Goal: Task Accomplishment & Management: Use online tool/utility

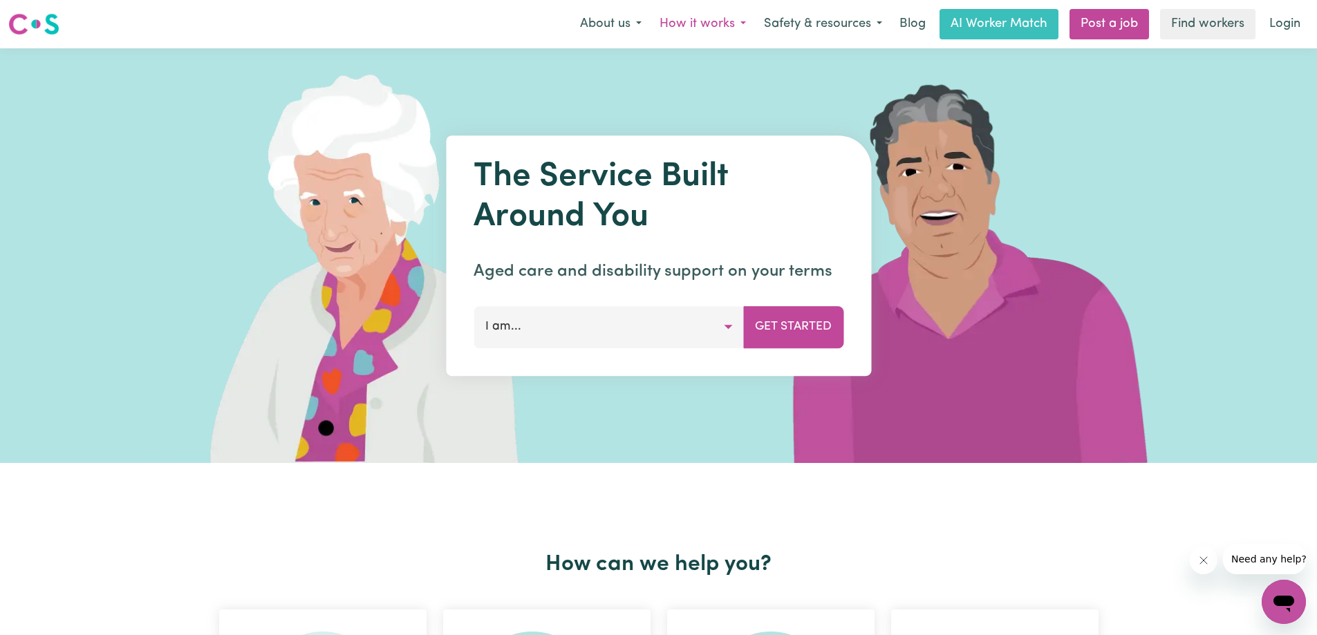
click at [715, 23] on button "How it works" at bounding box center [703, 24] width 104 height 29
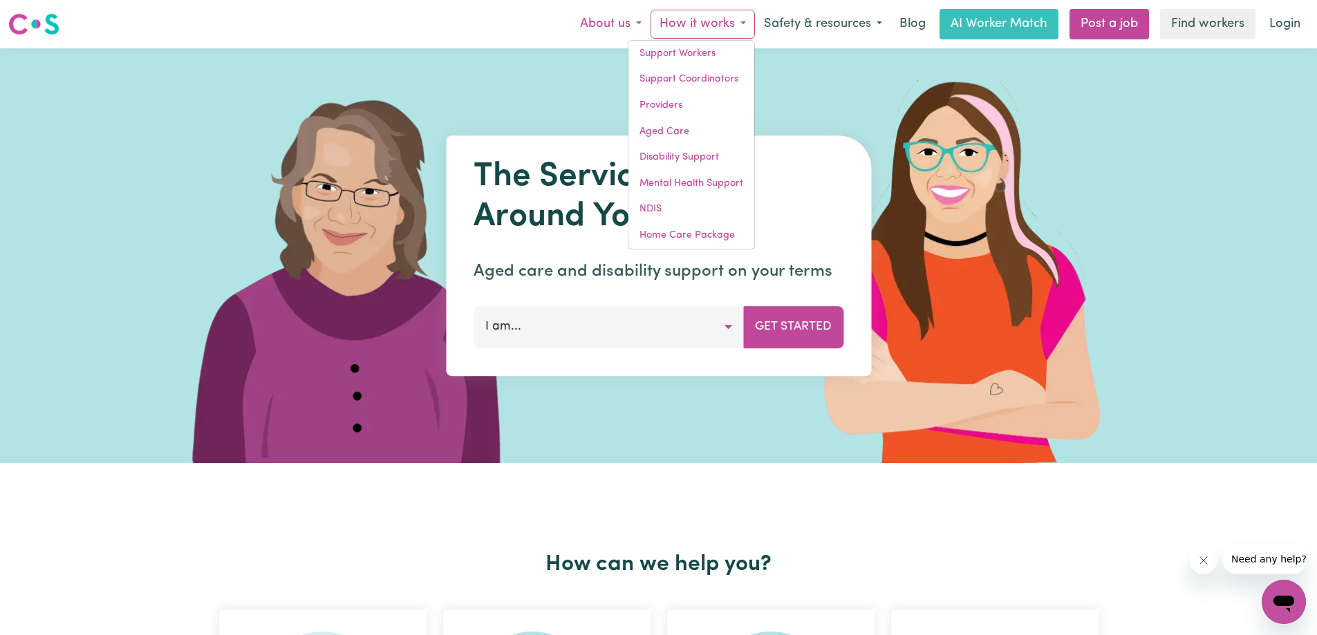
click at [612, 28] on button "About us" at bounding box center [611, 24] width 80 height 29
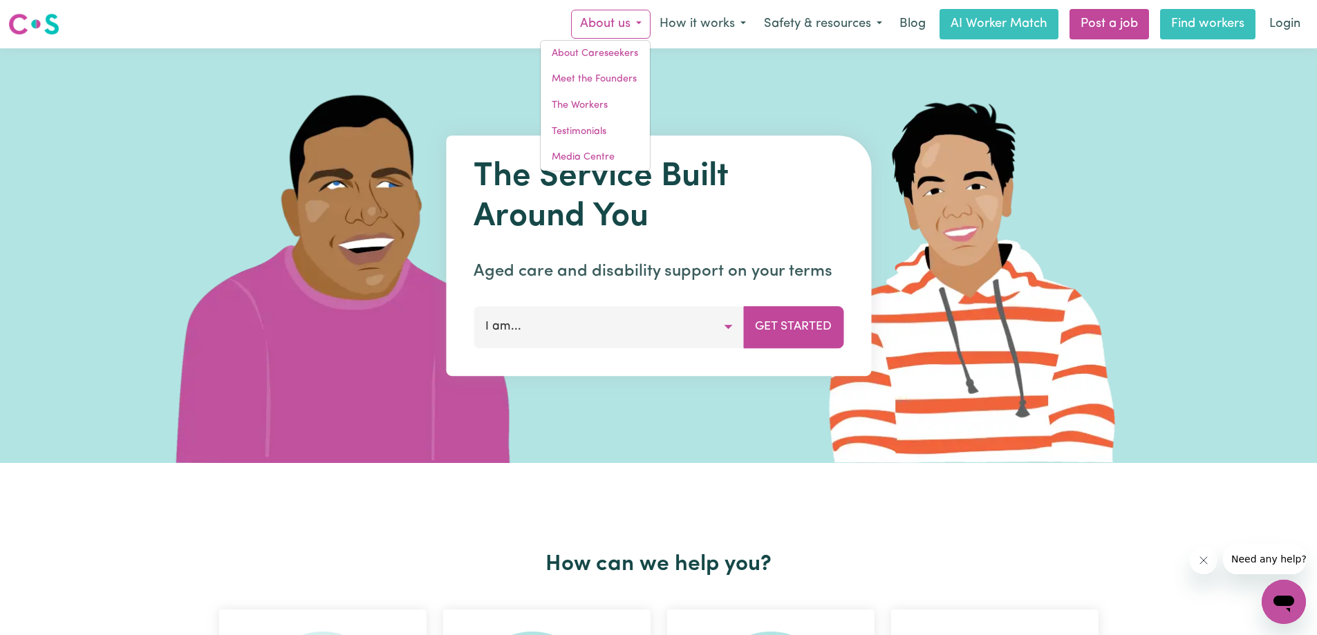
click at [1186, 29] on link "Find workers" at bounding box center [1207, 24] width 95 height 30
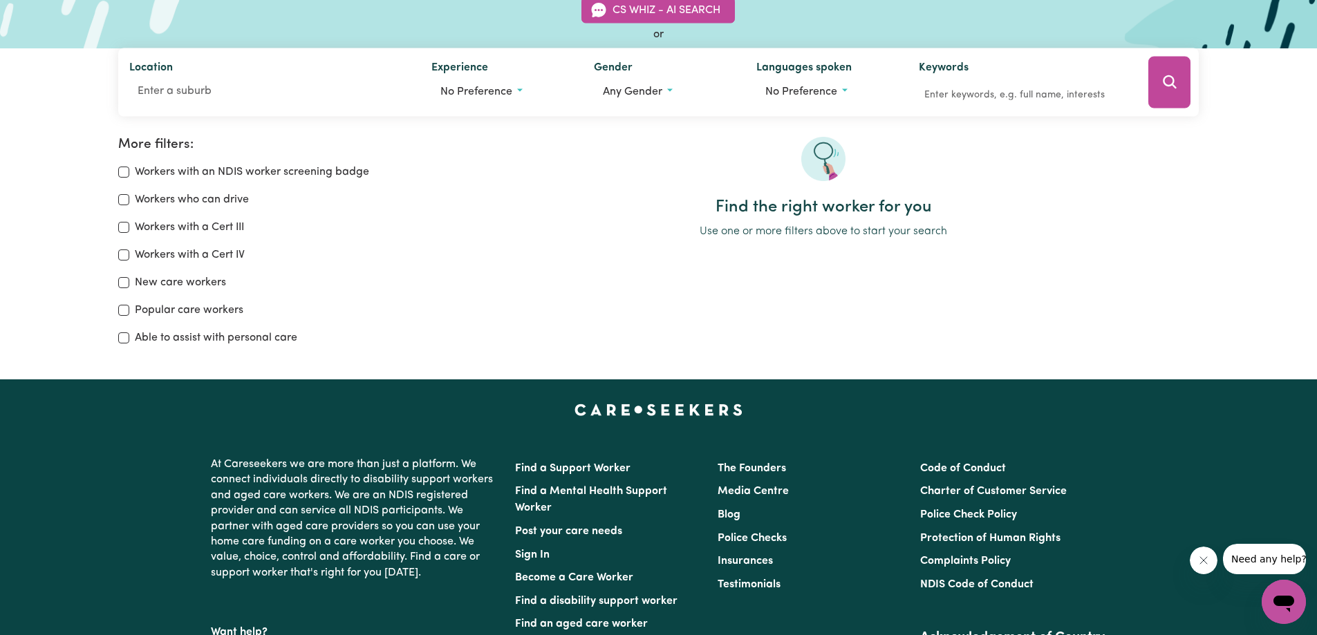
scroll to position [69, 0]
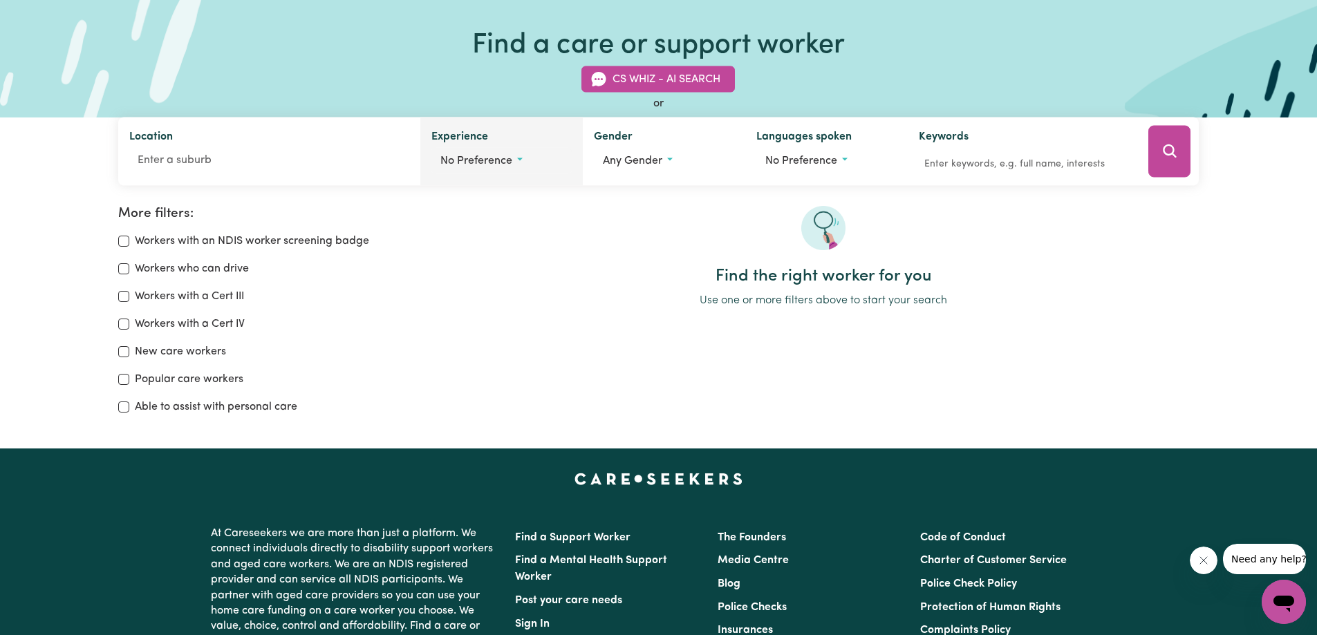
click at [517, 165] on button "No preference" at bounding box center [501, 161] width 140 height 26
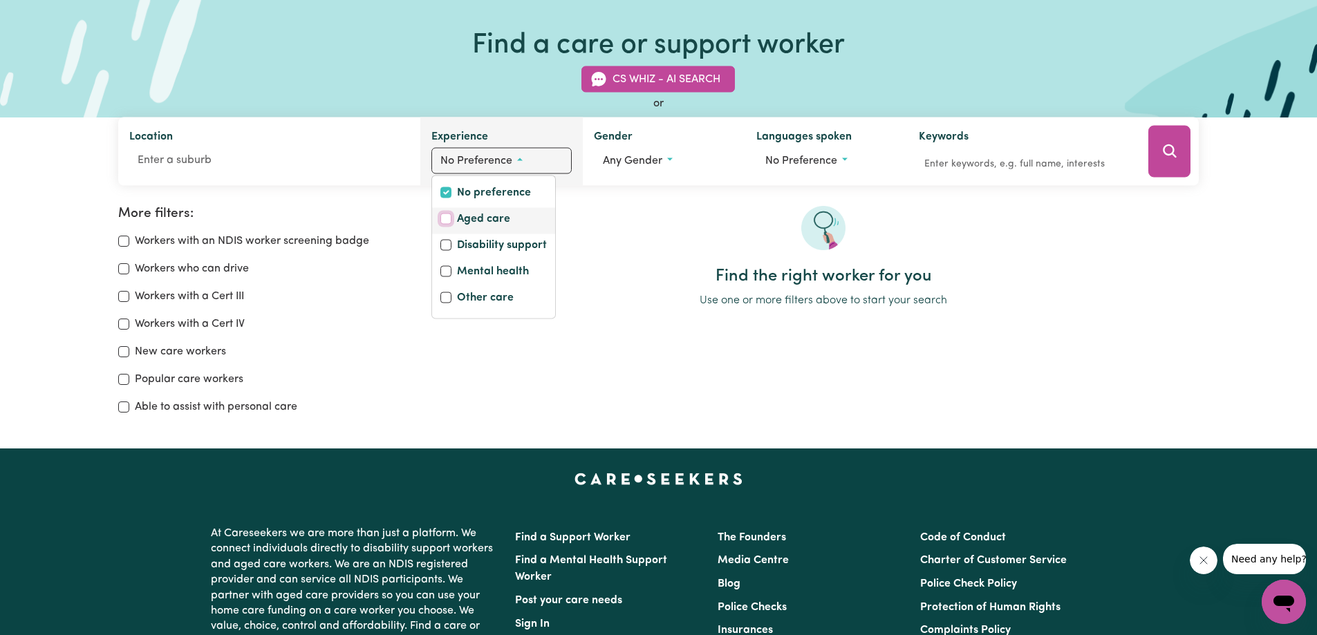
click at [449, 221] on input "Aged care" at bounding box center [445, 219] width 11 height 11
checkbox input "true"
checkbox input "false"
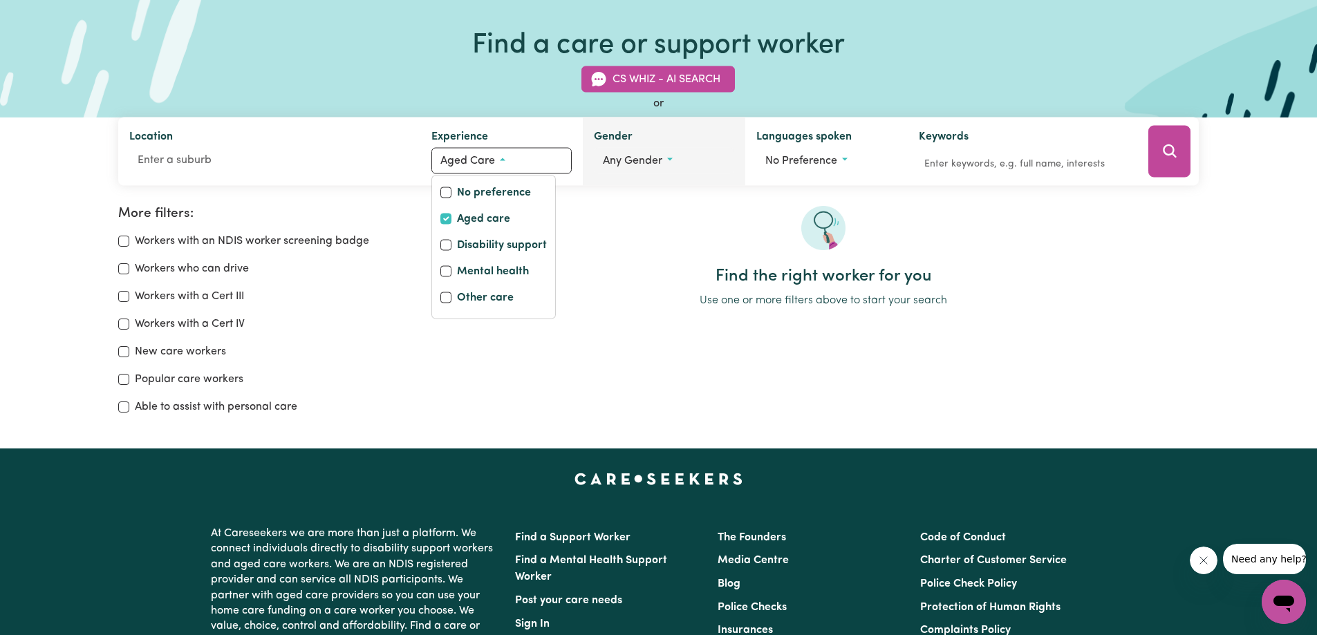
click at [670, 161] on button "Any gender" at bounding box center [664, 161] width 140 height 26
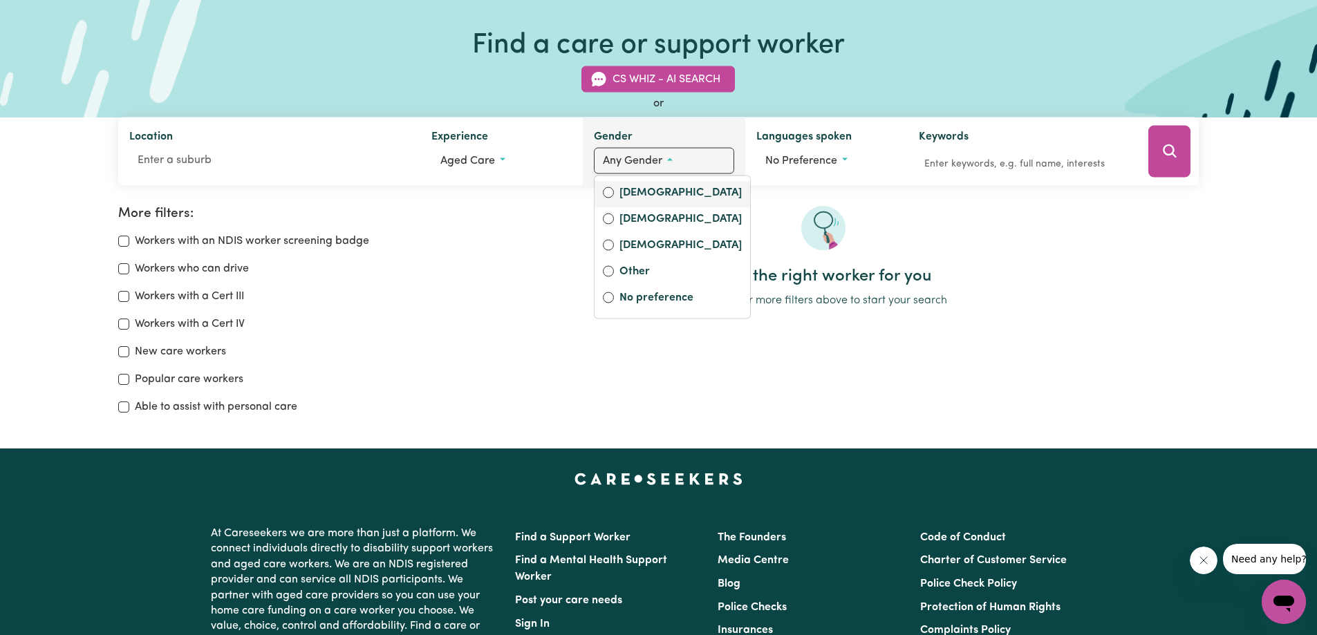
click at [634, 196] on label "[DEMOGRAPHIC_DATA]" at bounding box center [680, 194] width 122 height 19
click at [614, 196] on input "[DEMOGRAPHIC_DATA]" at bounding box center [608, 192] width 11 height 11
radio input "true"
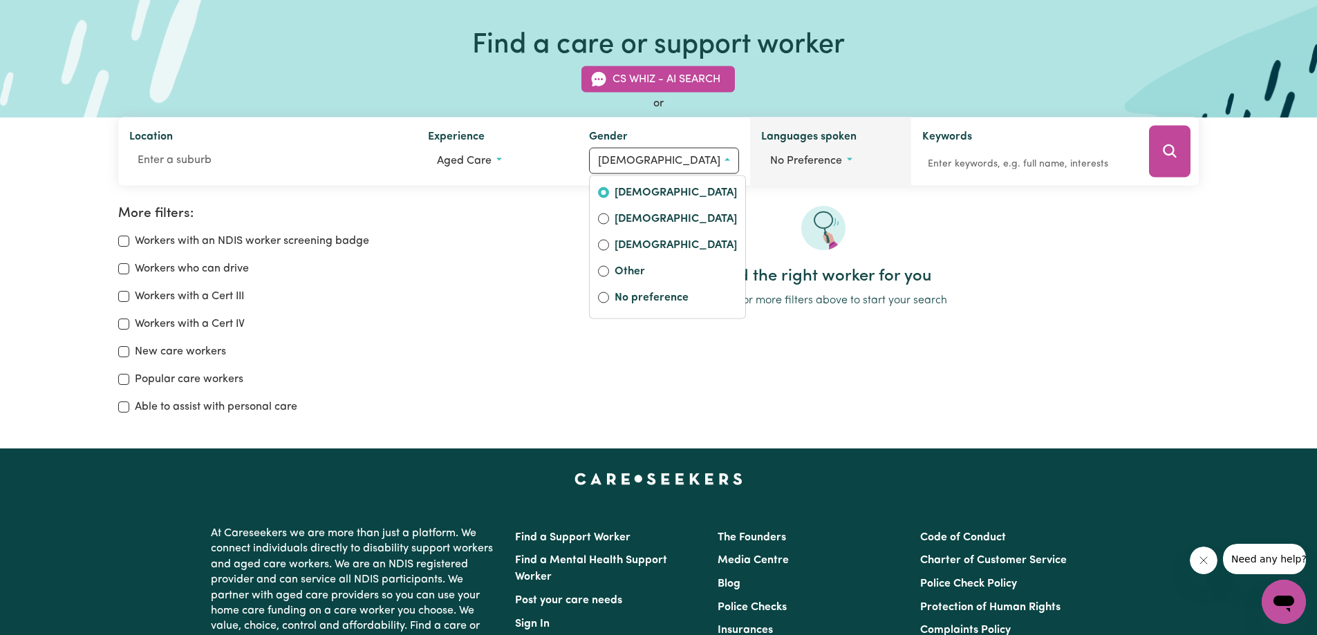
click at [822, 161] on span "No preference" at bounding box center [806, 161] width 72 height 11
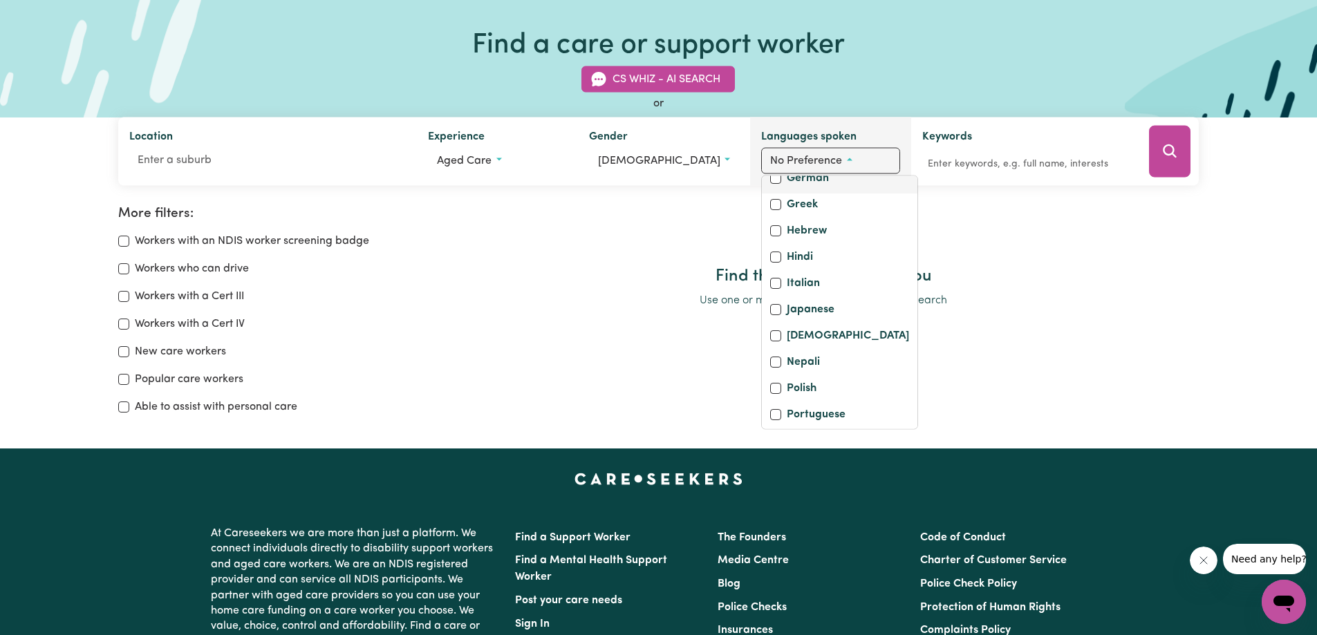
scroll to position [277, 0]
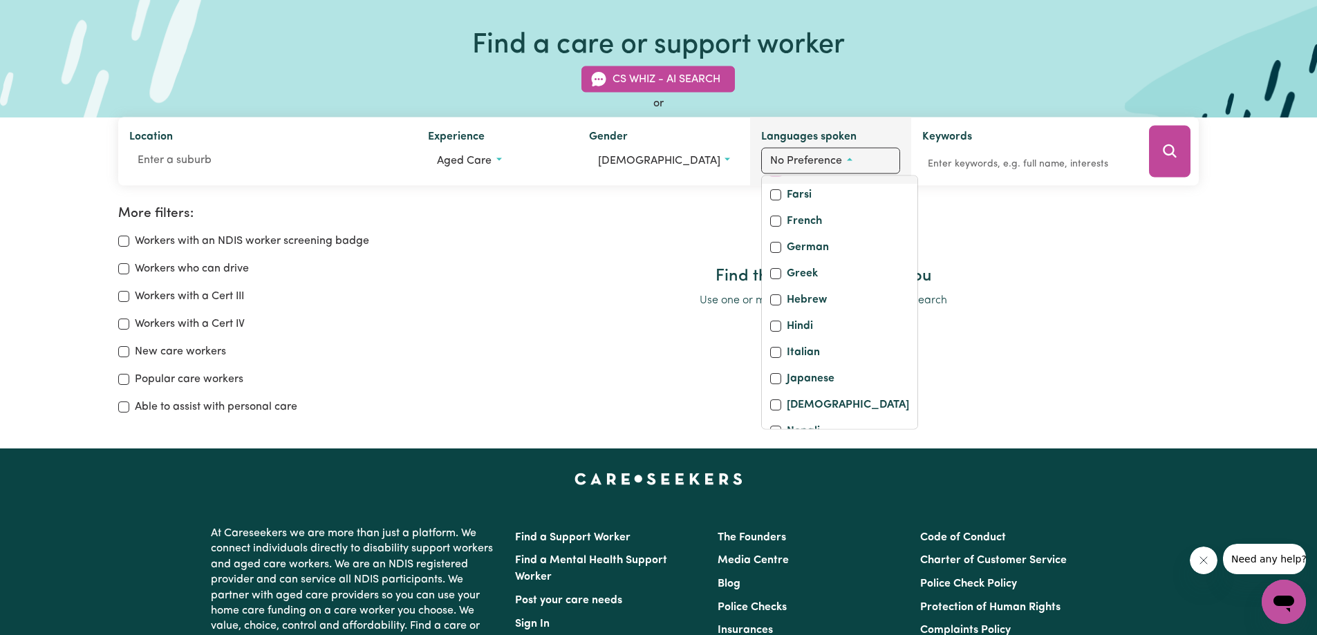
click at [776, 175] on input "English" at bounding box center [775, 169] width 11 height 11
checkbox input "true"
checkbox input "false"
click at [1009, 216] on div at bounding box center [822, 236] width 751 height 61
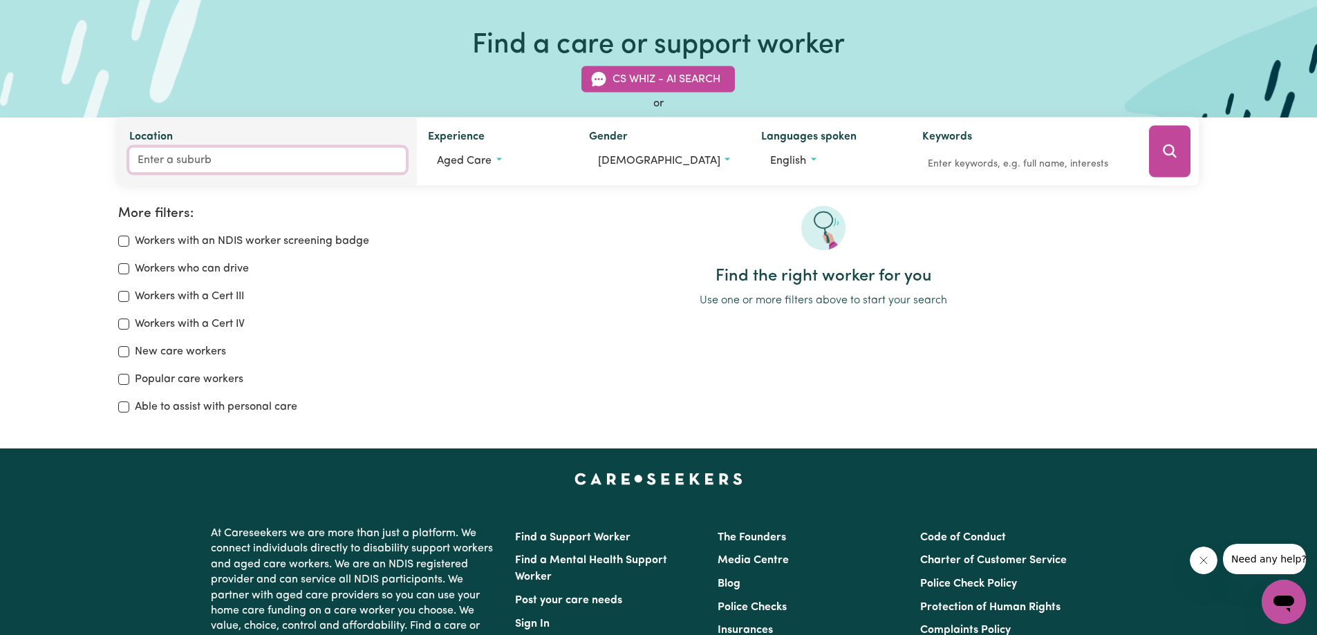
click at [180, 163] on input "Location" at bounding box center [267, 160] width 277 height 25
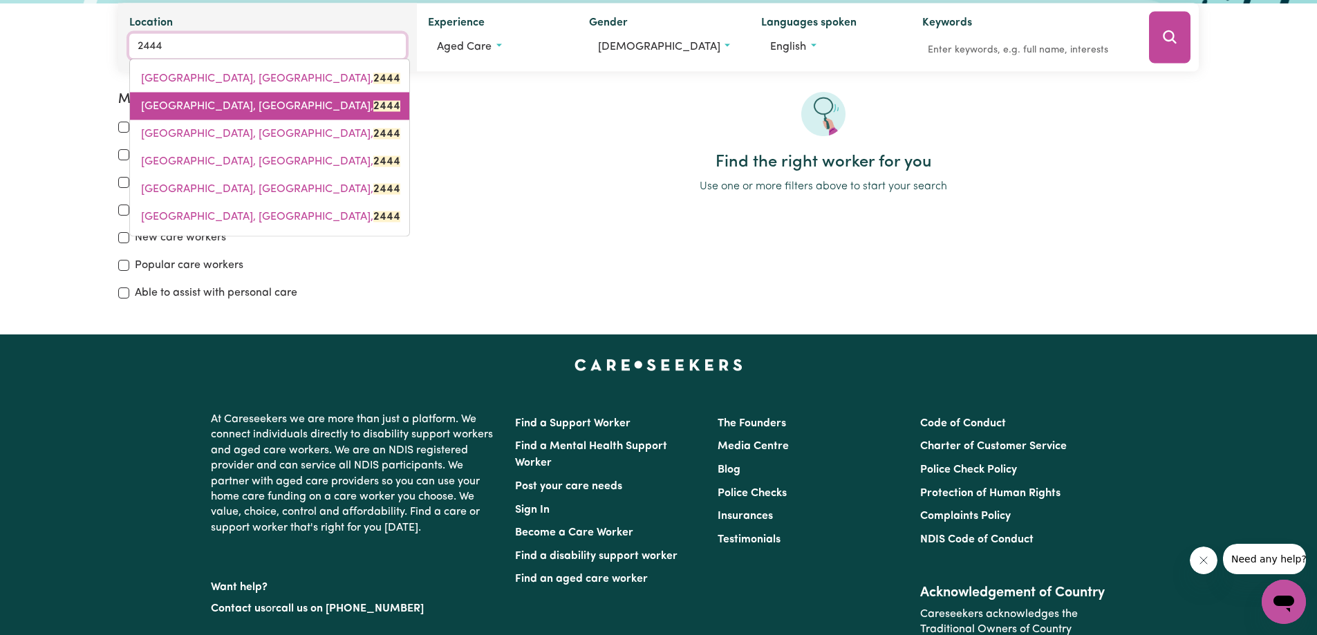
scroll to position [207, 0]
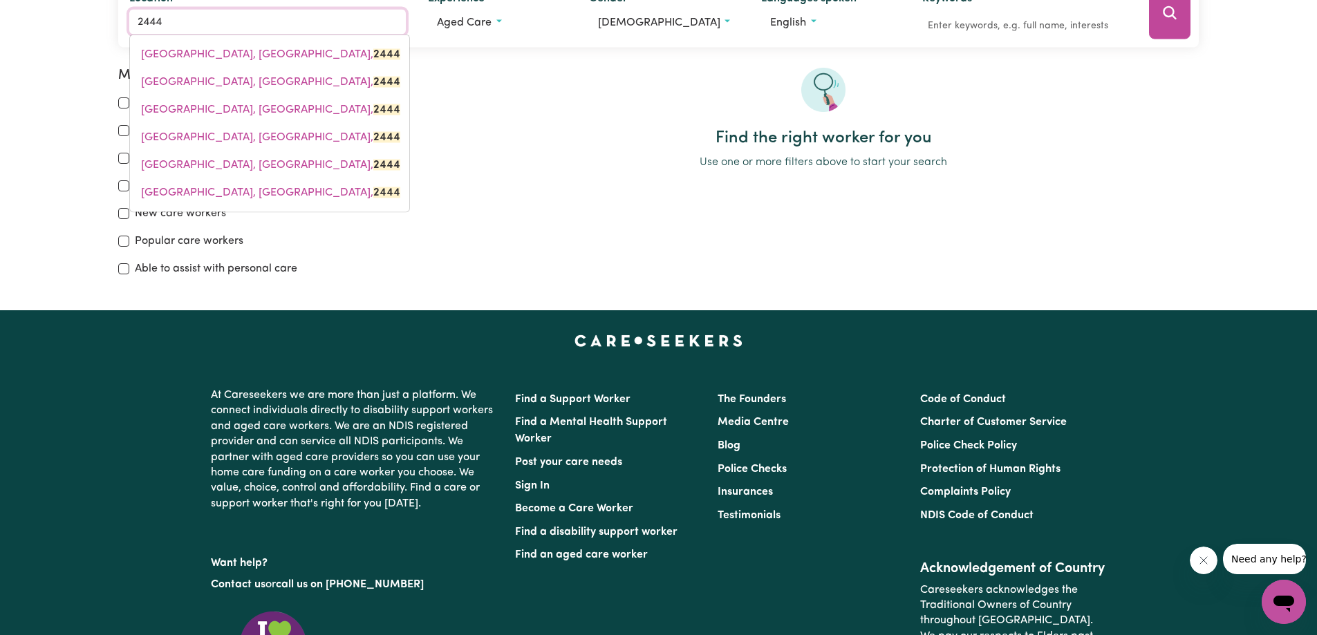
drag, startPoint x: 180, startPoint y: 19, endPoint x: 93, endPoint y: 17, distance: 87.8
type input "port"
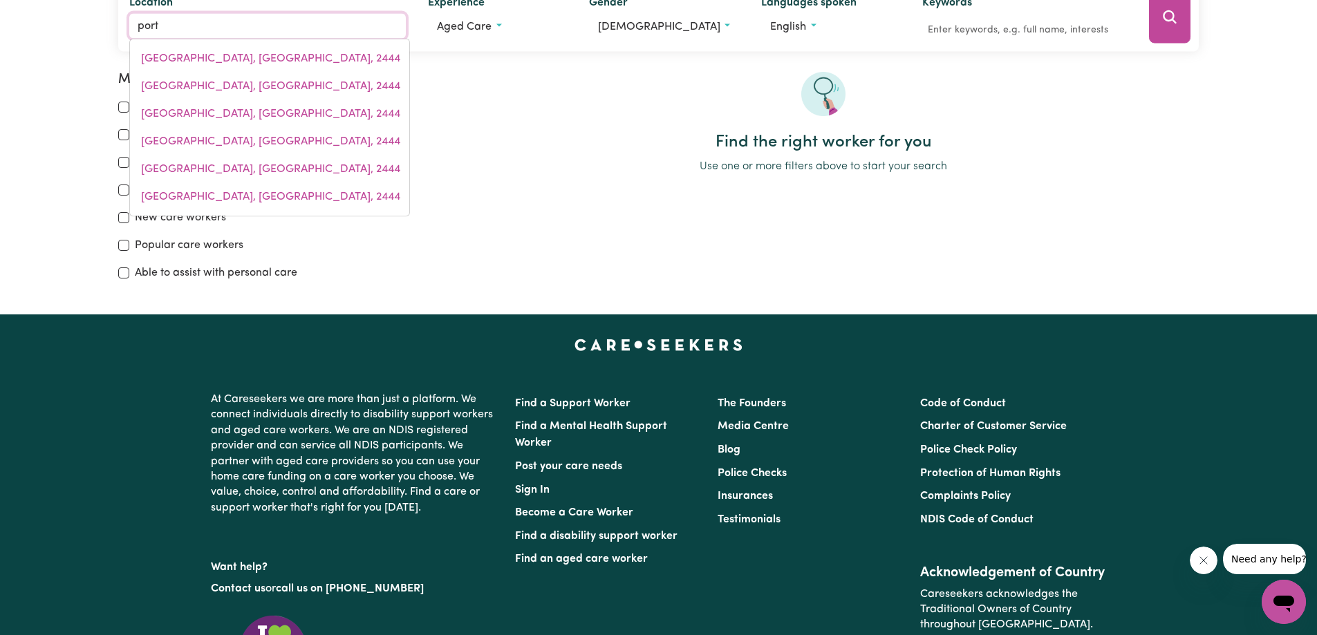
type input "[GEOGRAPHIC_DATA], [GEOGRAPHIC_DATA], 5015"
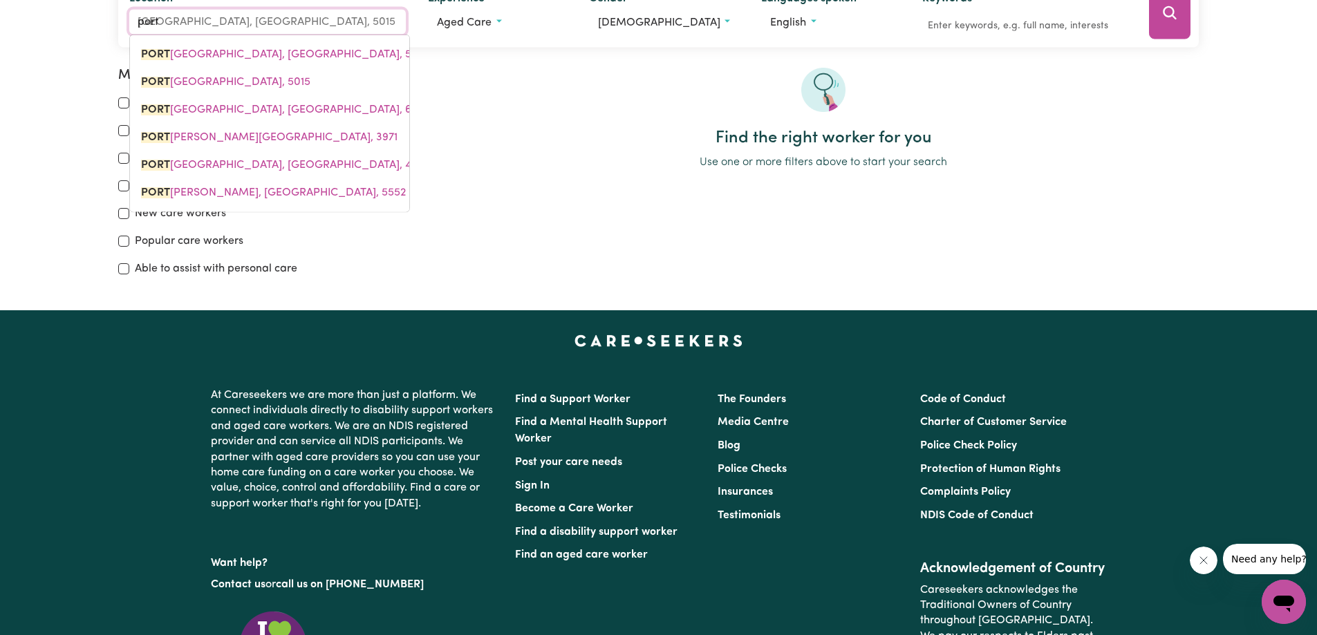
type input "port m"
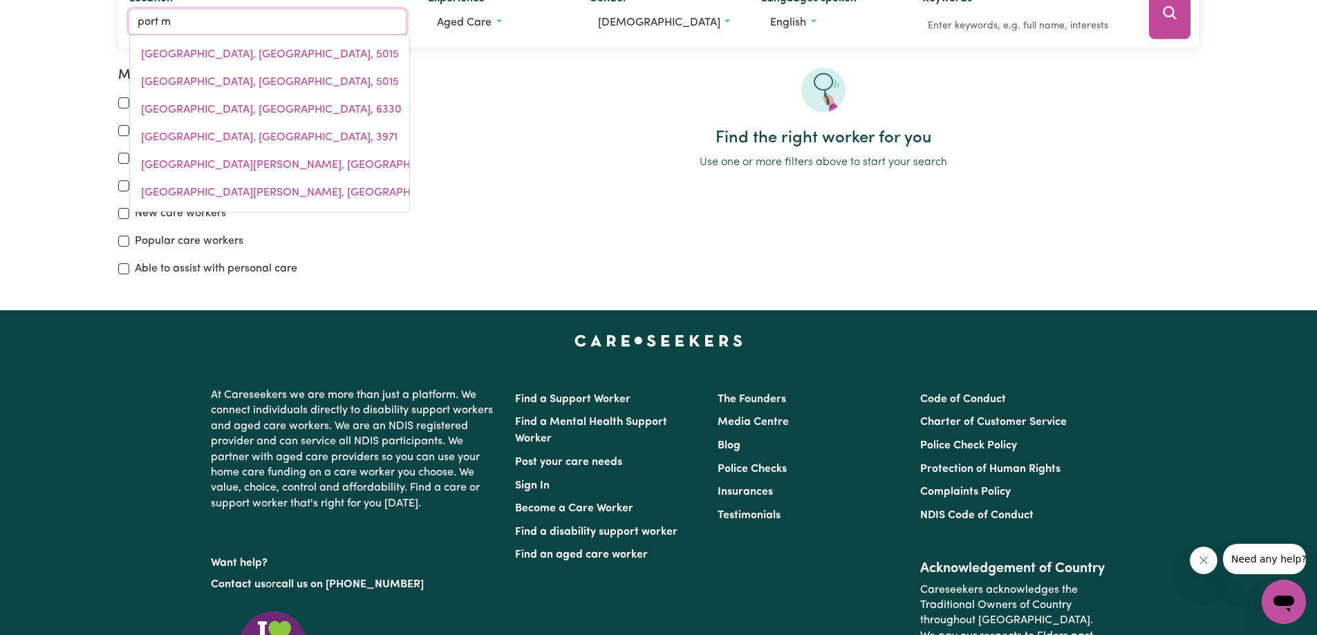
type input "port ma"
type input "port [PERSON_NAME], [GEOGRAPHIC_DATA], 5291"
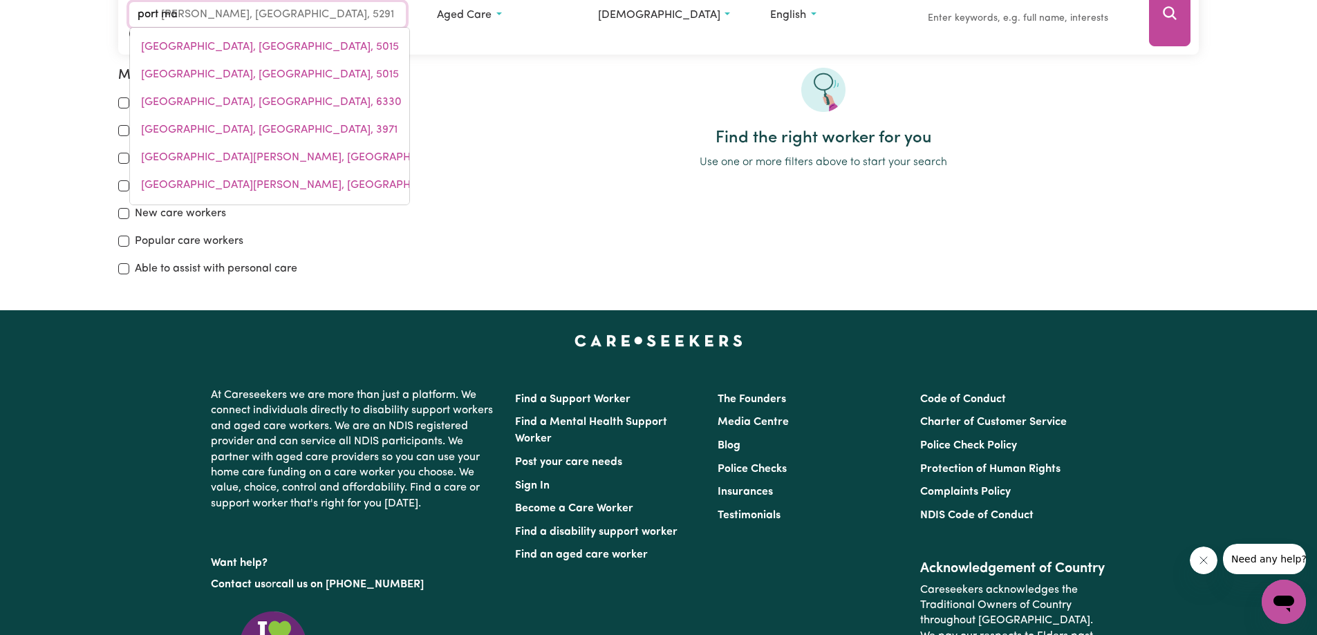
type input "port mac"
type input "[GEOGRAPHIC_DATA][PERSON_NAME], [GEOGRAPHIC_DATA], 5291"
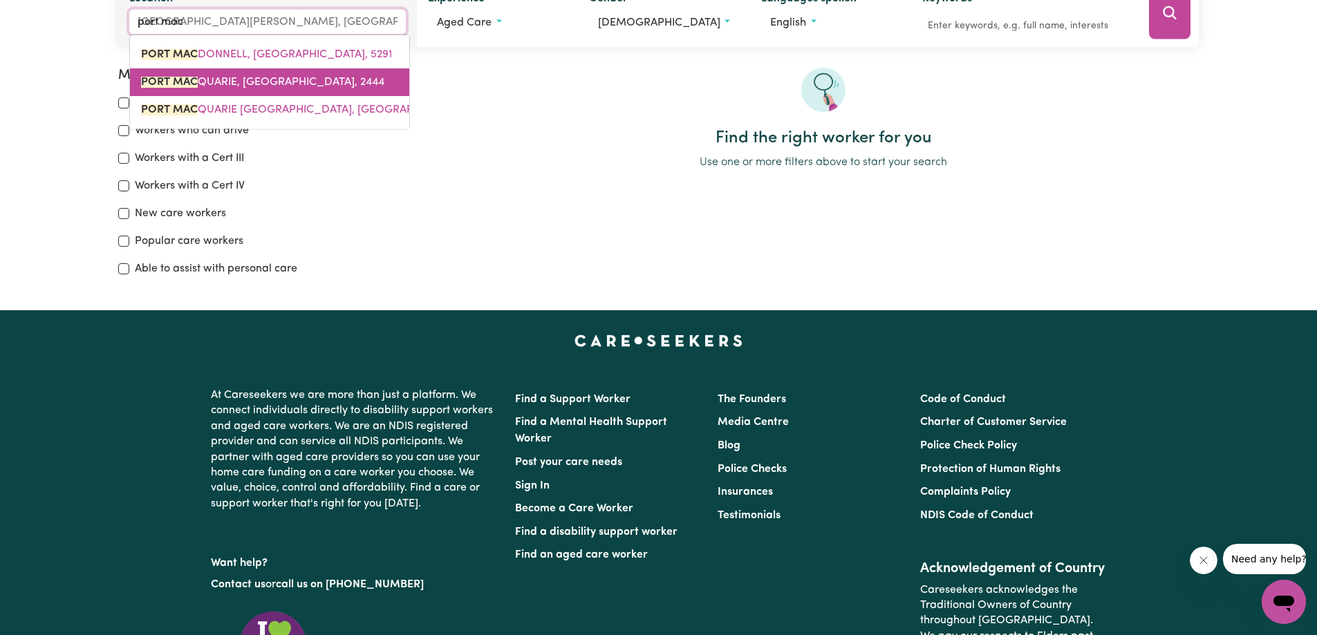
click at [281, 82] on span "PORT MAC QUARIE, [GEOGRAPHIC_DATA], 2444" at bounding box center [262, 82] width 243 height 11
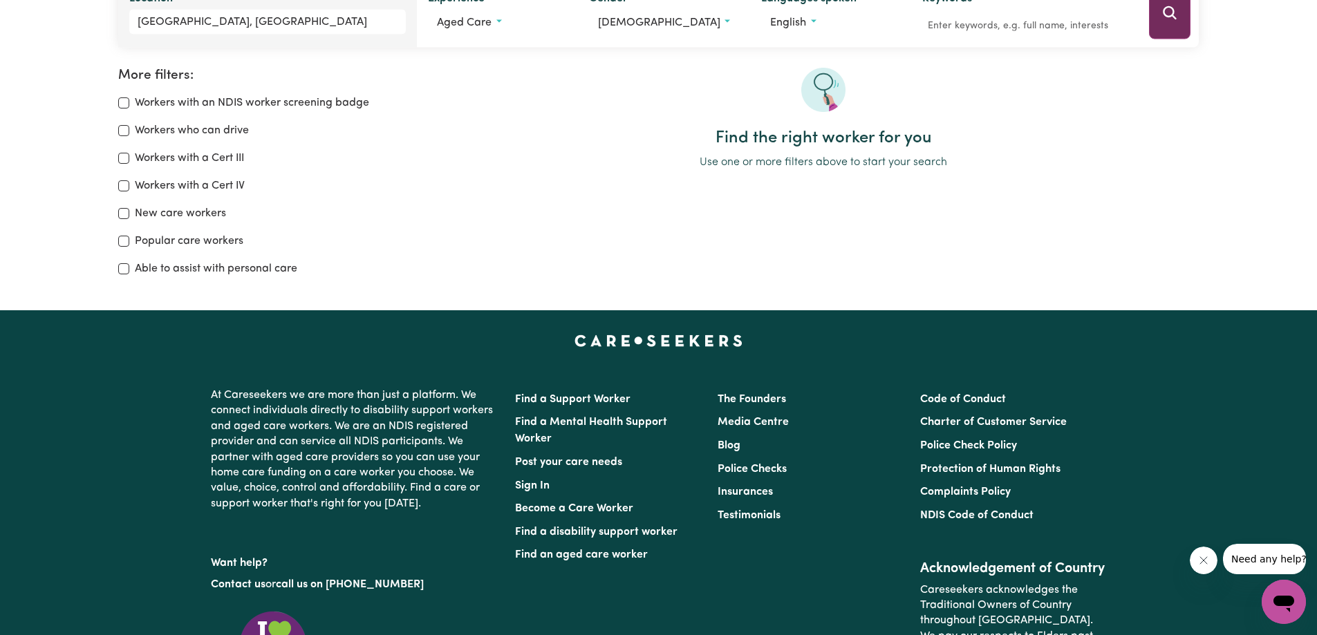
click at [1166, 27] on button "Search" at bounding box center [1169, 14] width 41 height 52
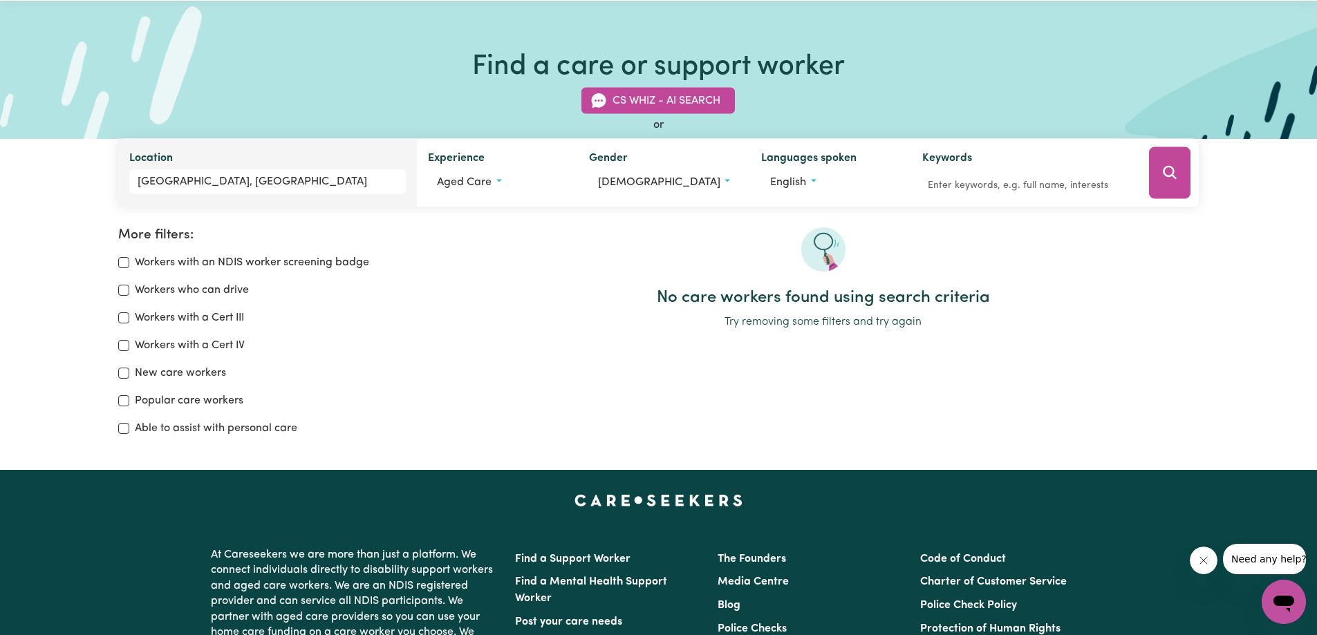
scroll to position [24, 0]
